Goal: Transaction & Acquisition: Purchase product/service

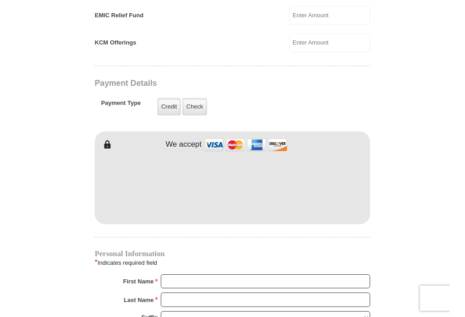
scroll to position [654, 0]
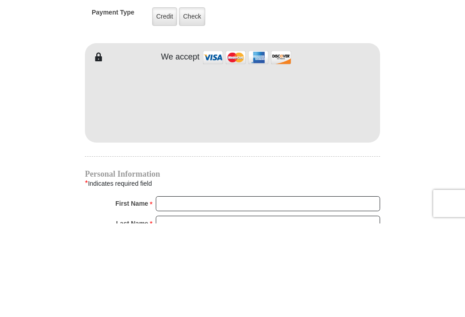
click at [156, 101] on label "Credit" at bounding box center [164, 110] width 25 height 19
click at [0, 0] on input "Credit" at bounding box center [0, 0] width 0 height 0
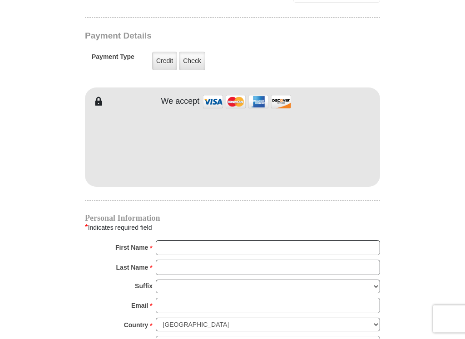
scroll to position [706, 0]
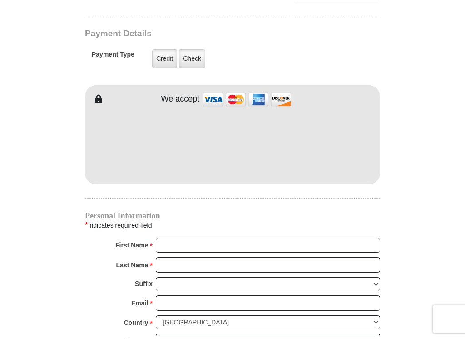
click at [166, 61] on label "Credit" at bounding box center [164, 58] width 25 height 19
click at [0, 0] on input "Credit" at bounding box center [0, 0] width 0 height 0
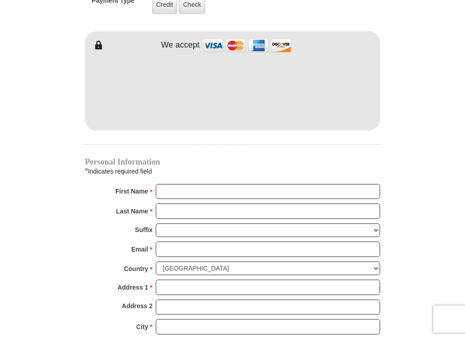
click at [163, 7] on label "Credit" at bounding box center [164, 4] width 25 height 19
click at [0, 0] on input "Credit" at bounding box center [0, 0] width 0 height 0
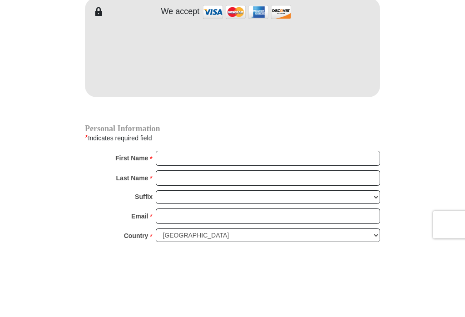
scroll to position [793, 0]
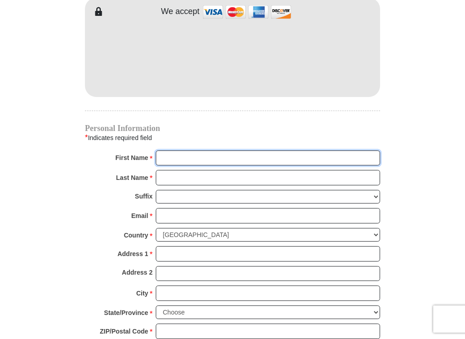
click at [178, 155] on input "First Name *" at bounding box center [268, 158] width 224 height 15
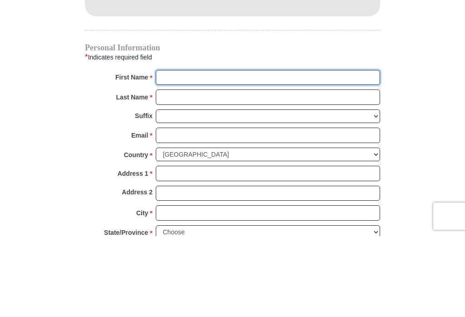
type input "[PERSON_NAME]"
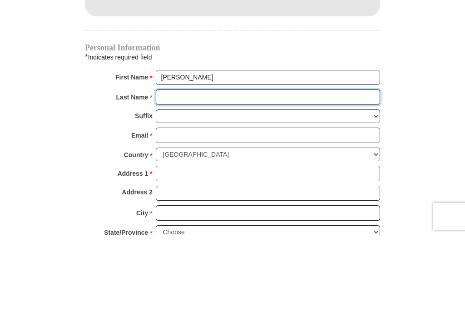
type input "[PERSON_NAME]"
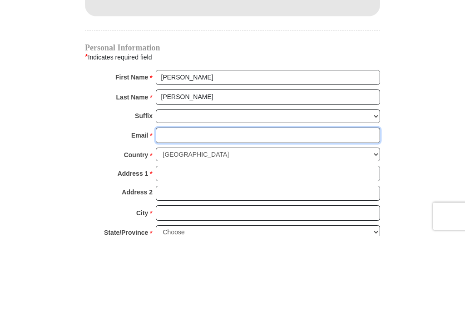
type input "[EMAIL_ADDRESS][DOMAIN_NAME]"
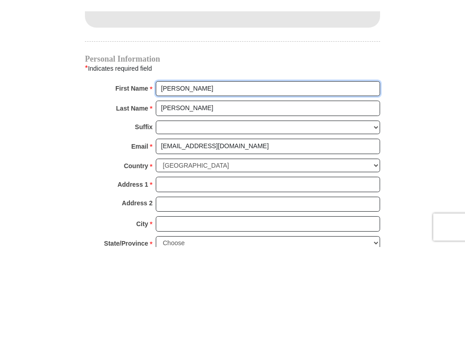
scroll to position [874, 0]
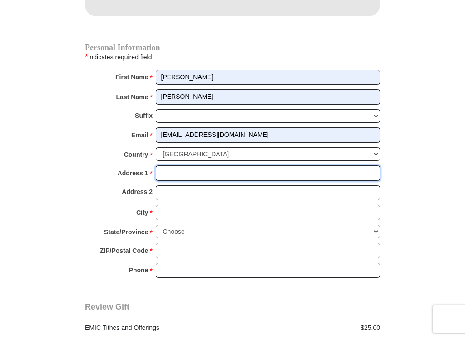
type input "[STREET_ADDRESS][PERSON_NAME]"
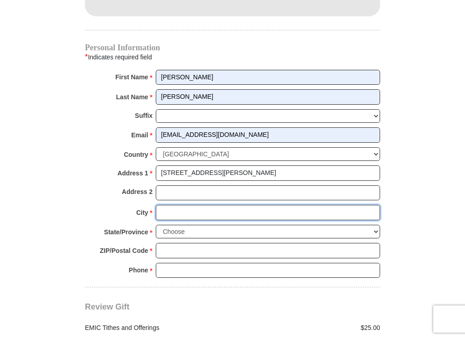
type input "[PERSON_NAME]"
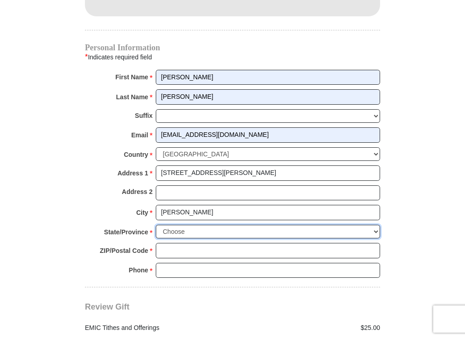
select select "OH"
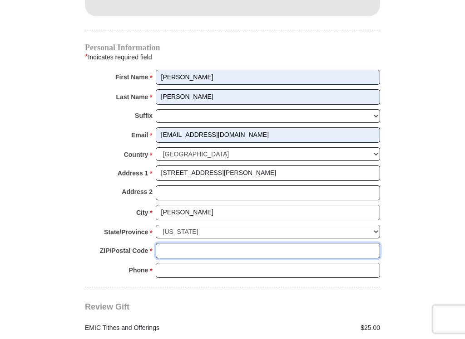
type input "45684"
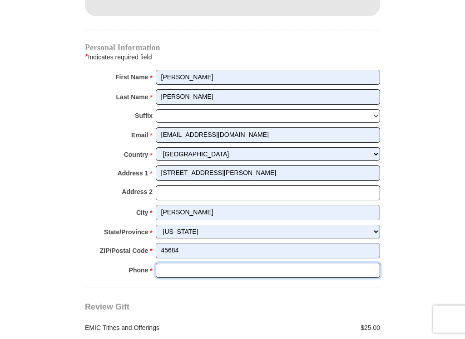
type input "9375448115"
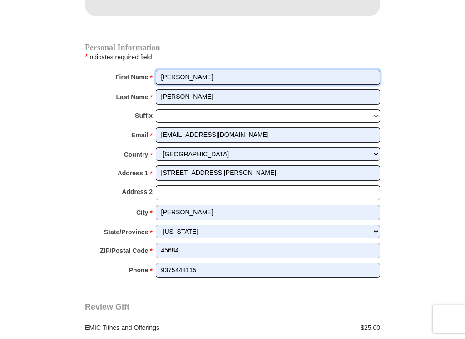
click at [195, 76] on input "[PERSON_NAME]" at bounding box center [268, 77] width 224 height 15
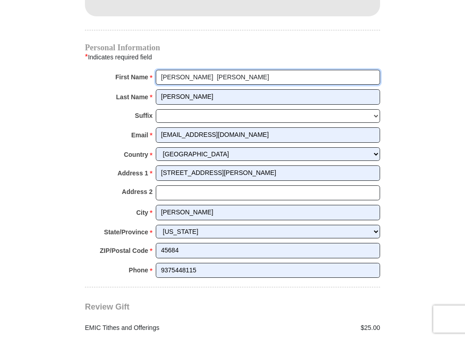
click at [202, 75] on input "[PERSON_NAME] [PERSON_NAME]" at bounding box center [268, 77] width 224 height 15
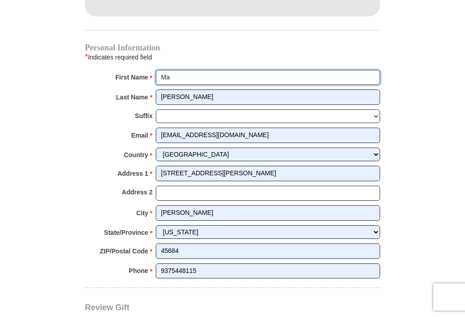
type input "M"
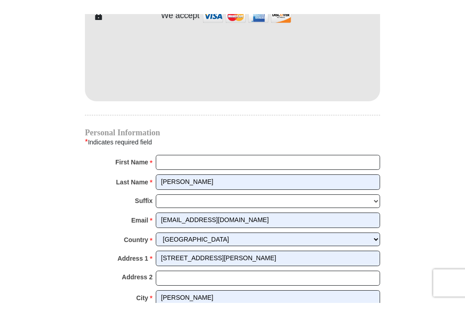
scroll to position [799, 0]
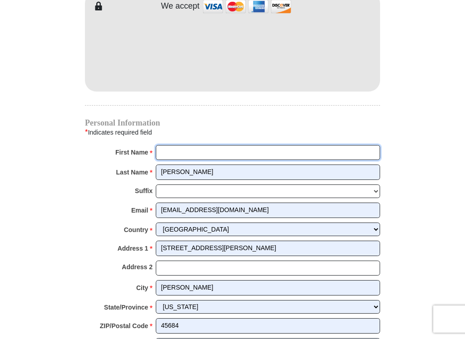
click at [172, 153] on input "First Name *" at bounding box center [268, 152] width 224 height 15
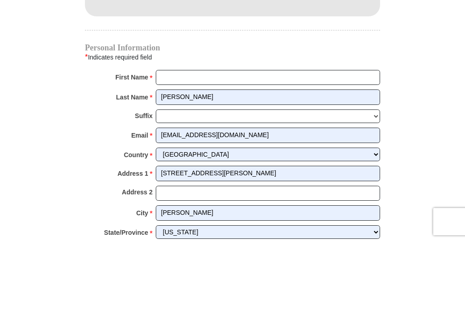
type input "[PERSON_NAME] and [PERSON_NAME] [PERSON_NAME]"
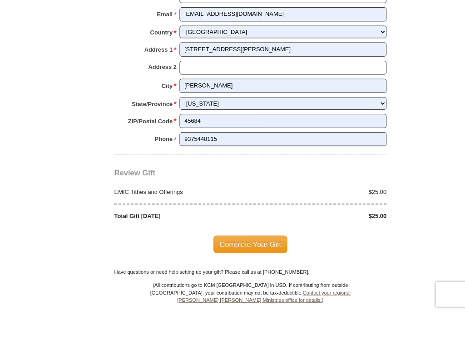
scroll to position [1027, 0]
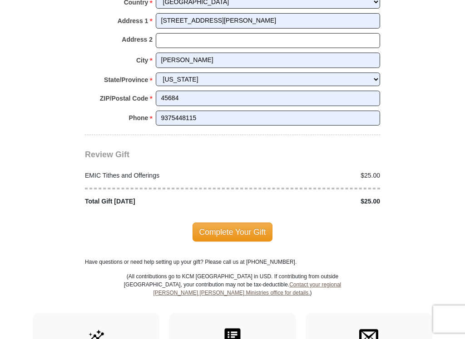
click at [224, 223] on span "Complete Your Gift" at bounding box center [232, 232] width 80 height 19
